Goal: Find specific page/section: Find specific page/section

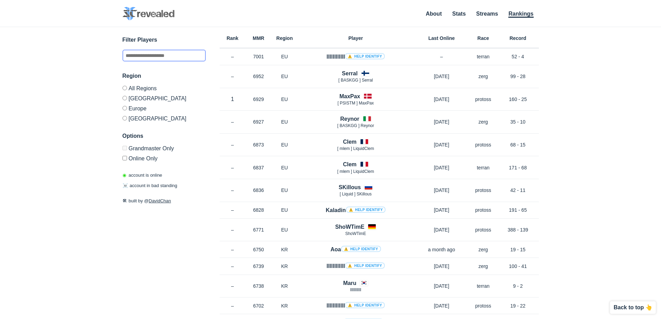
click at [164, 54] on input "text" at bounding box center [163, 56] width 83 height 12
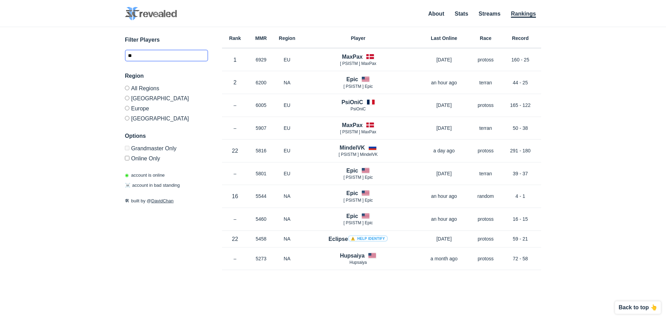
type input "*"
